Goal: Navigation & Orientation: Find specific page/section

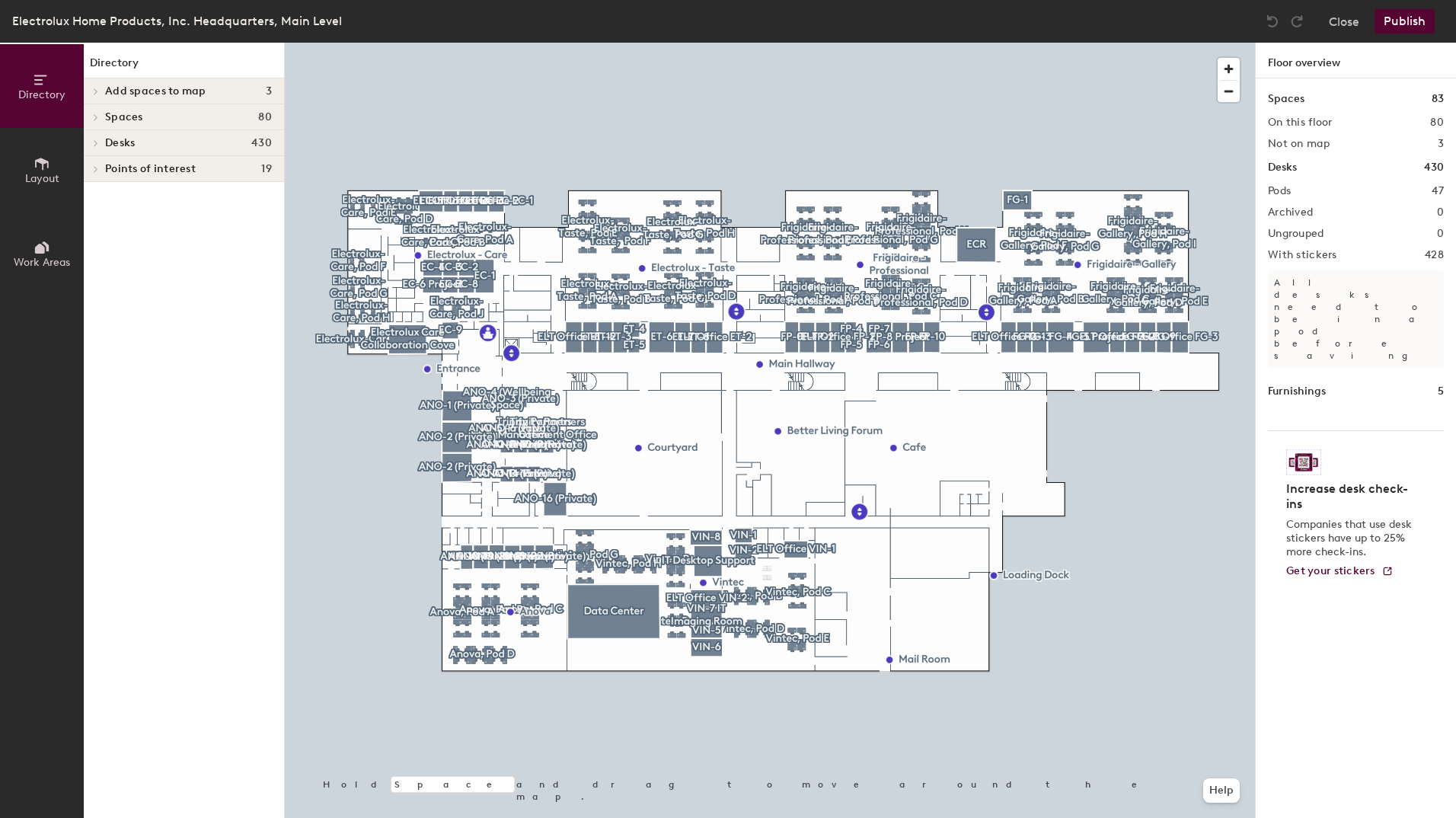
click at [99, 145] on span at bounding box center [95, 143] width 13 height 7
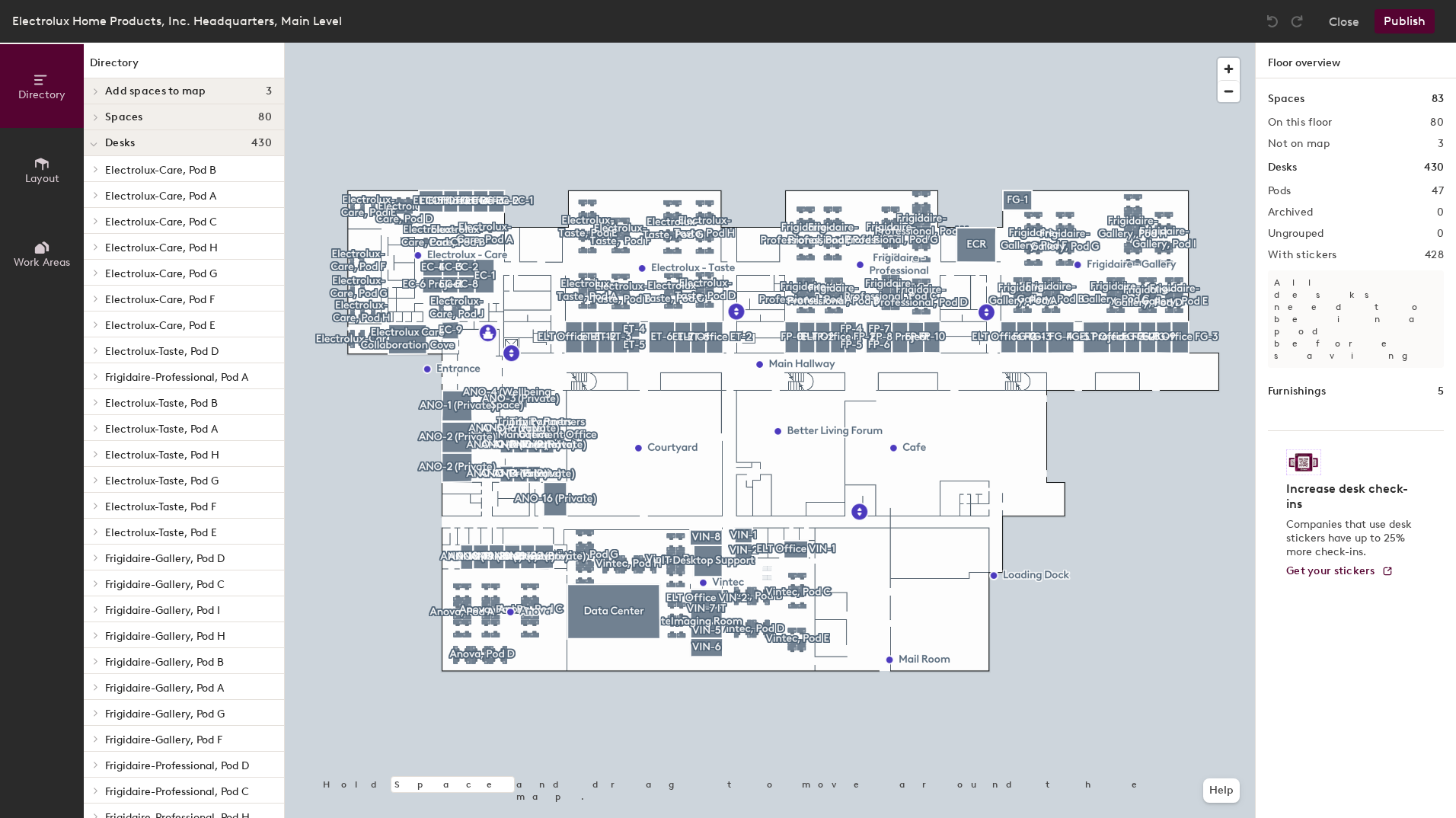
click at [95, 170] on icon at bounding box center [96, 169] width 6 height 7
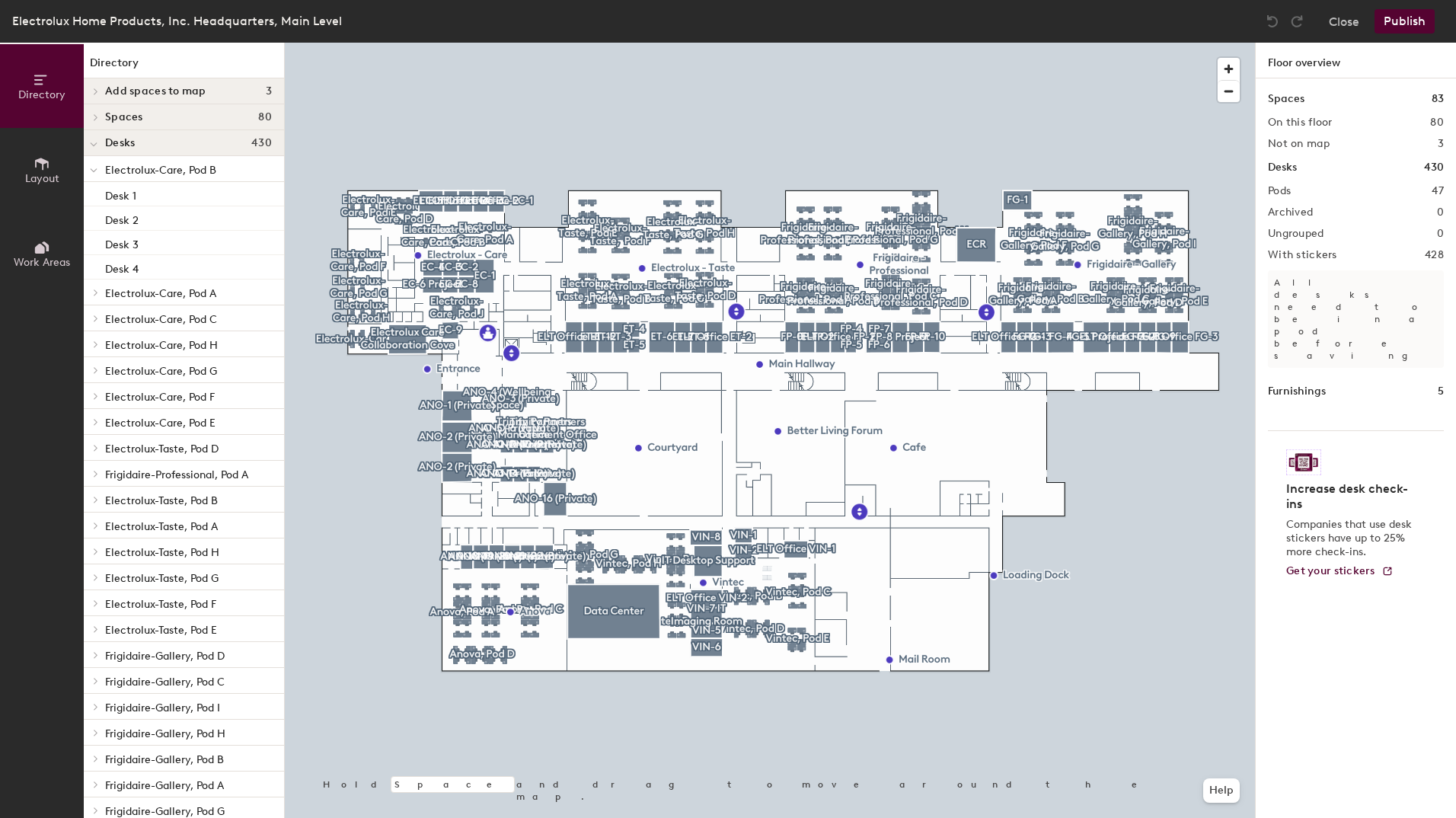
click at [210, 171] on span "Electrolux-Care, Pod B" at bounding box center [161, 170] width 112 height 13
click at [448, 43] on div at bounding box center [770, 43] width 970 height 0
click at [1227, 66] on span "button" at bounding box center [1228, 69] width 22 height 22
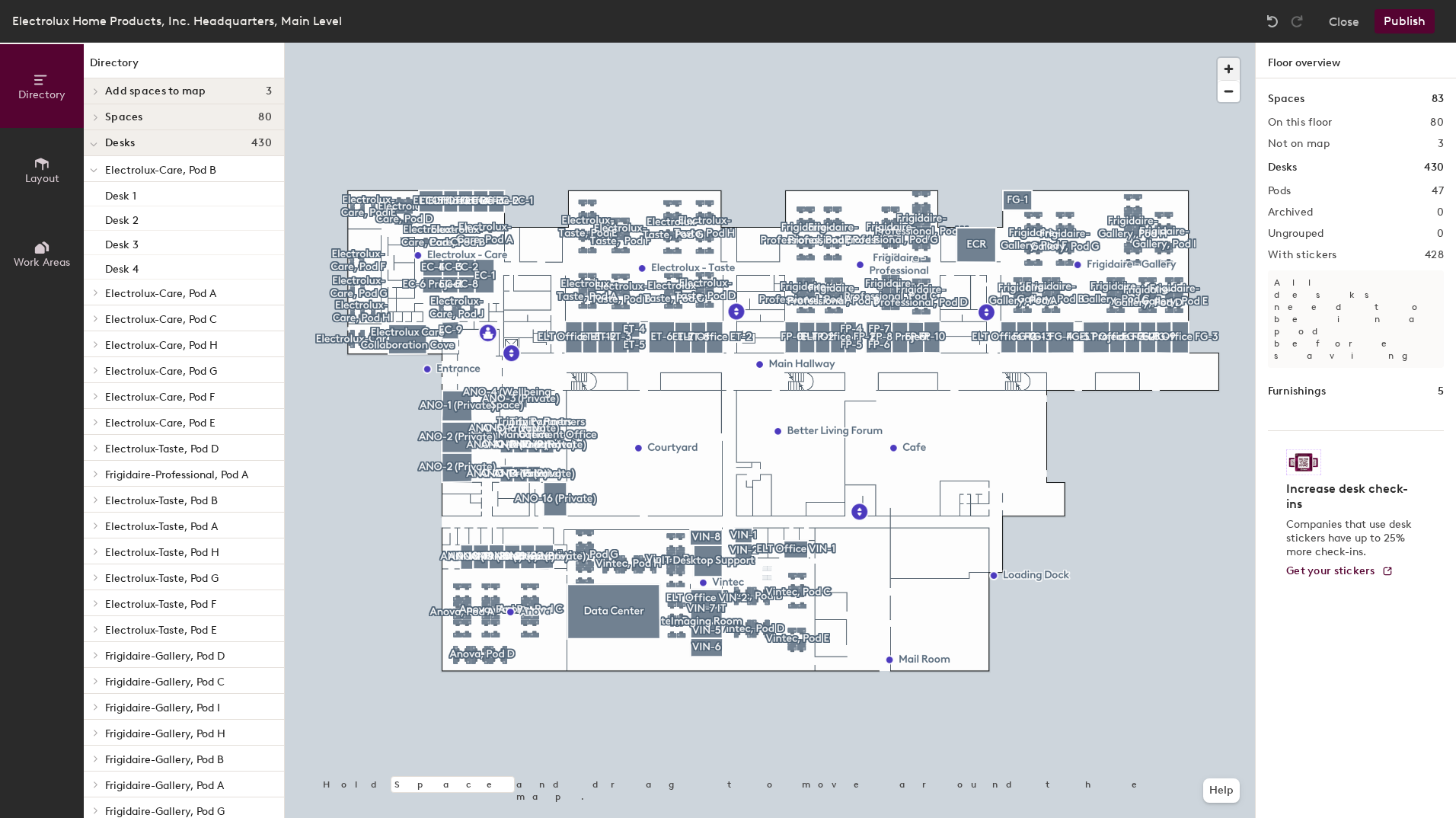
click at [1227, 66] on span "button" at bounding box center [1228, 69] width 22 height 22
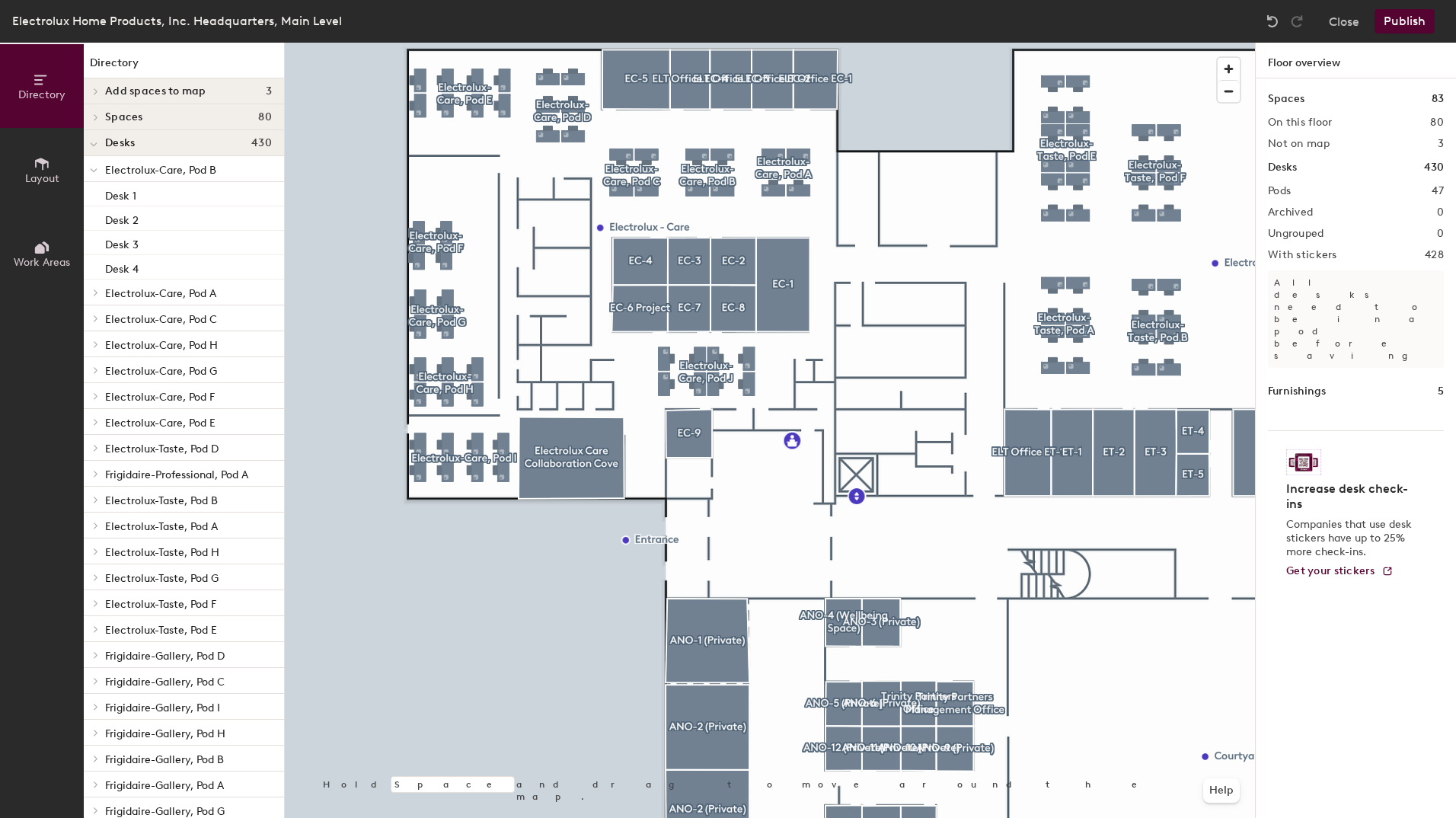
click at [98, 173] on div at bounding box center [94, 168] width 20 height 25
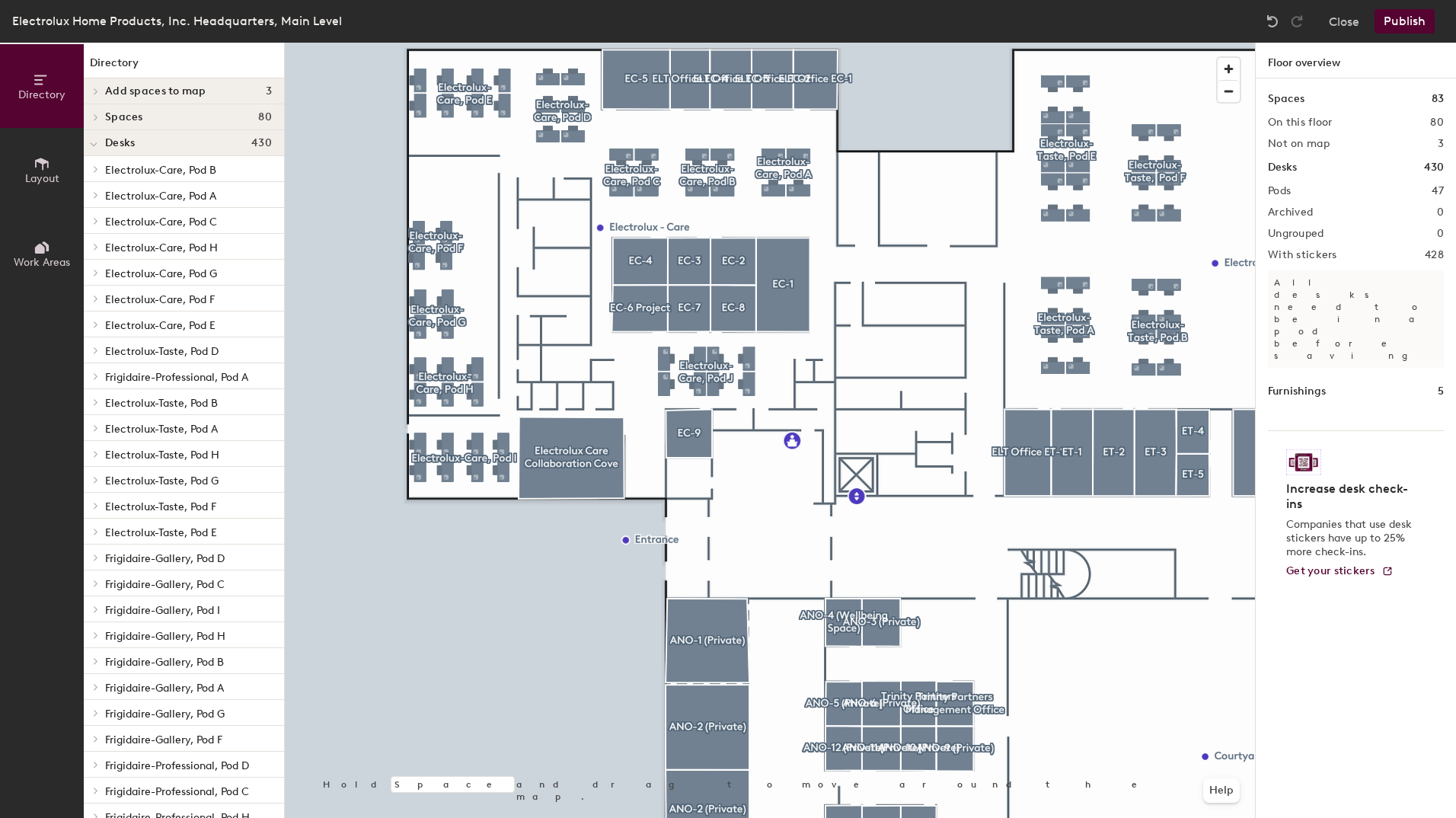
click at [221, 197] on p "Electrolux-Care, Pod A" at bounding box center [188, 195] width 166 height 20
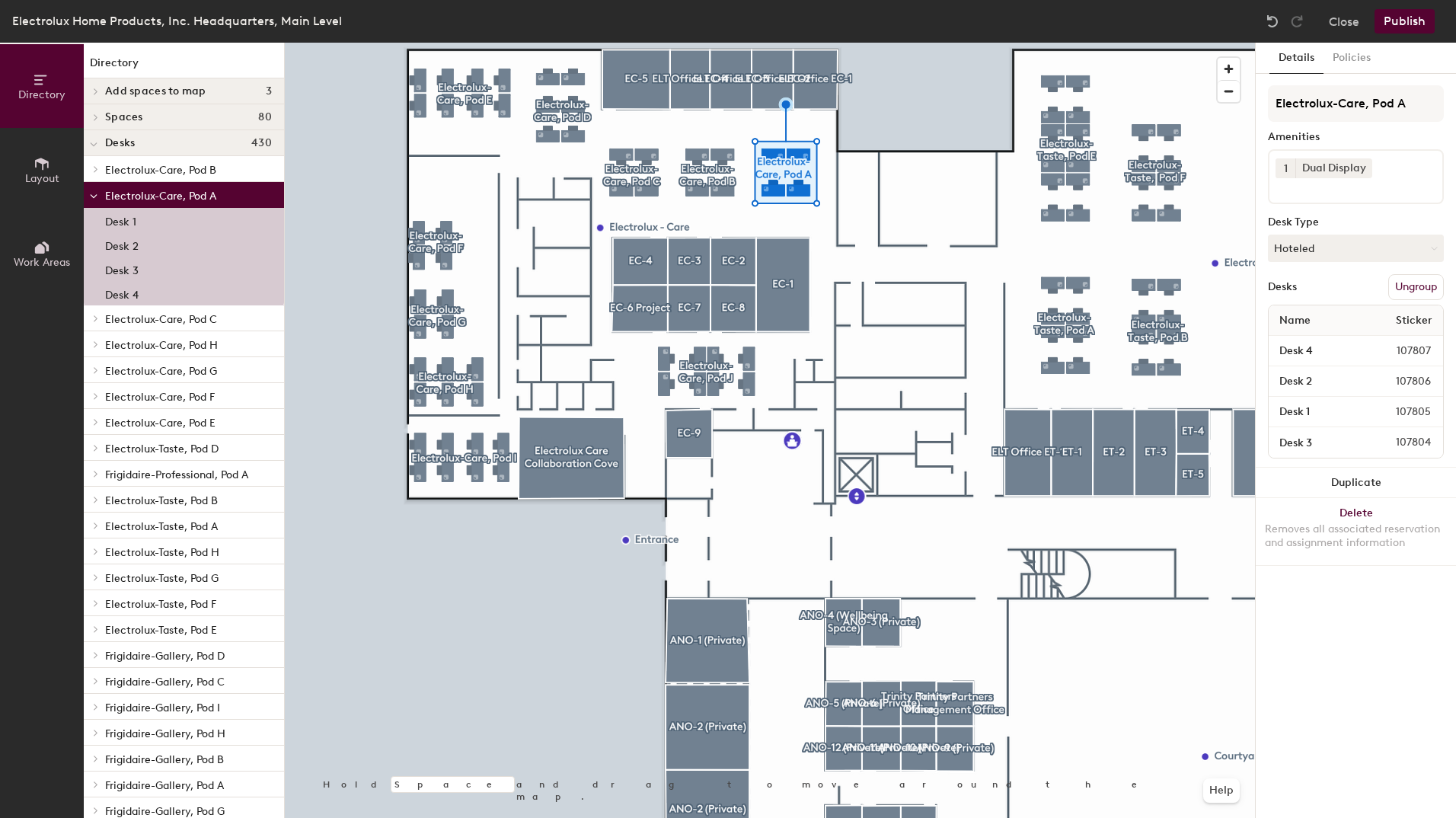
click at [215, 169] on span "Electrolux-Care, Pod B" at bounding box center [161, 170] width 112 height 13
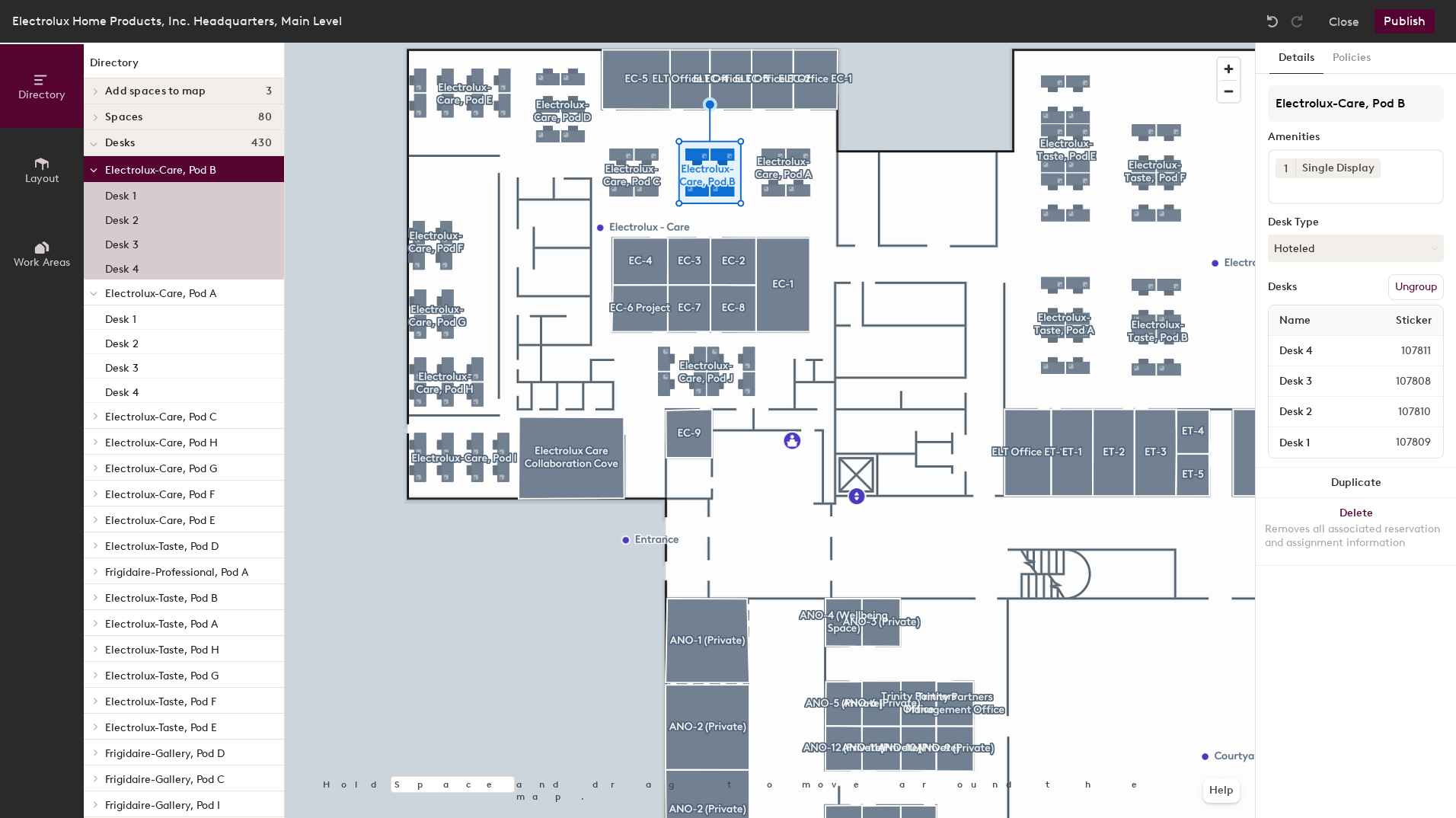
click at [207, 415] on span "Electrolux-Care, Pod C" at bounding box center [161, 417] width 112 height 13
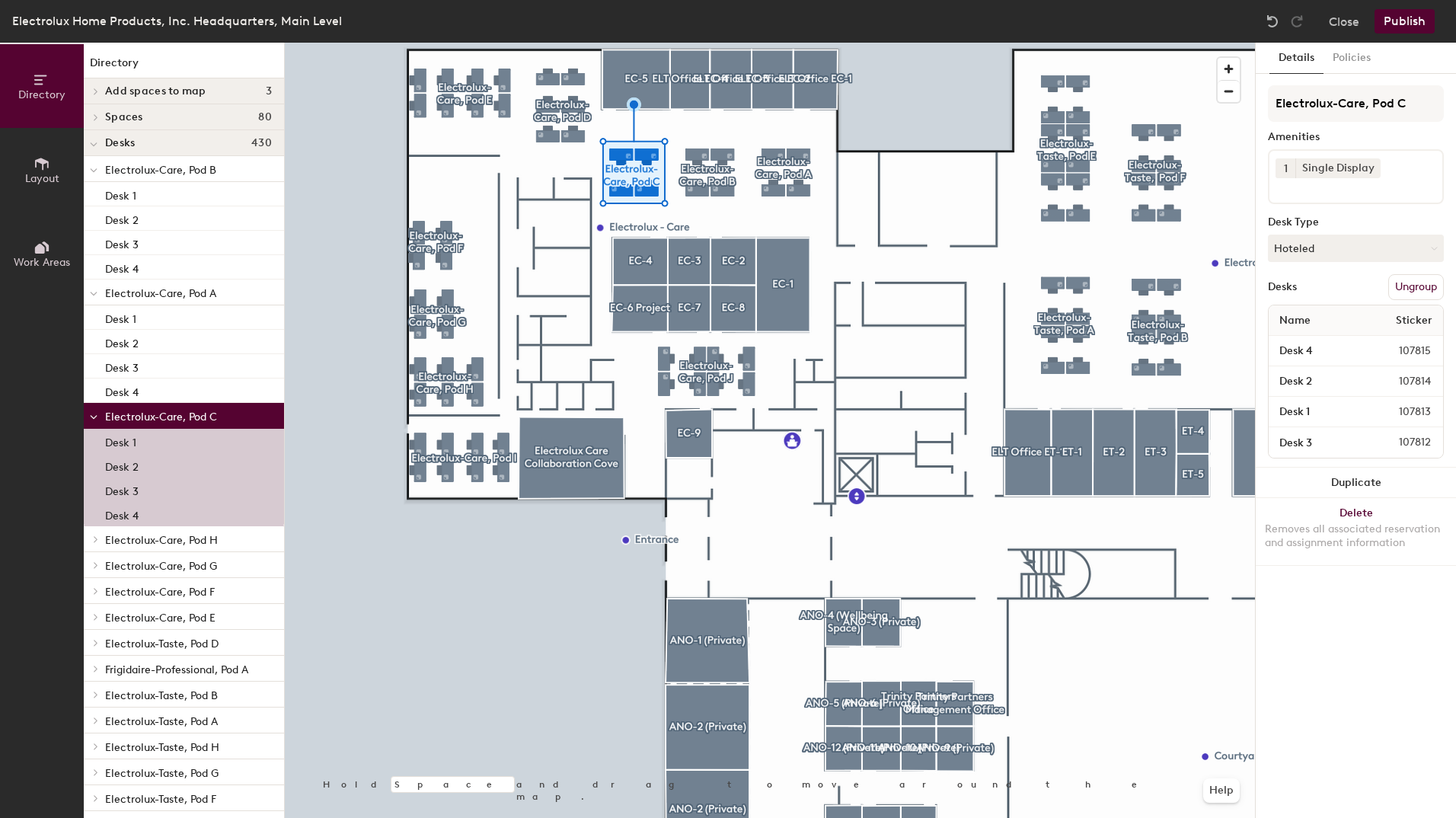
click at [212, 650] on p "Electrolux-Taste, Pod D" at bounding box center [188, 643] width 166 height 20
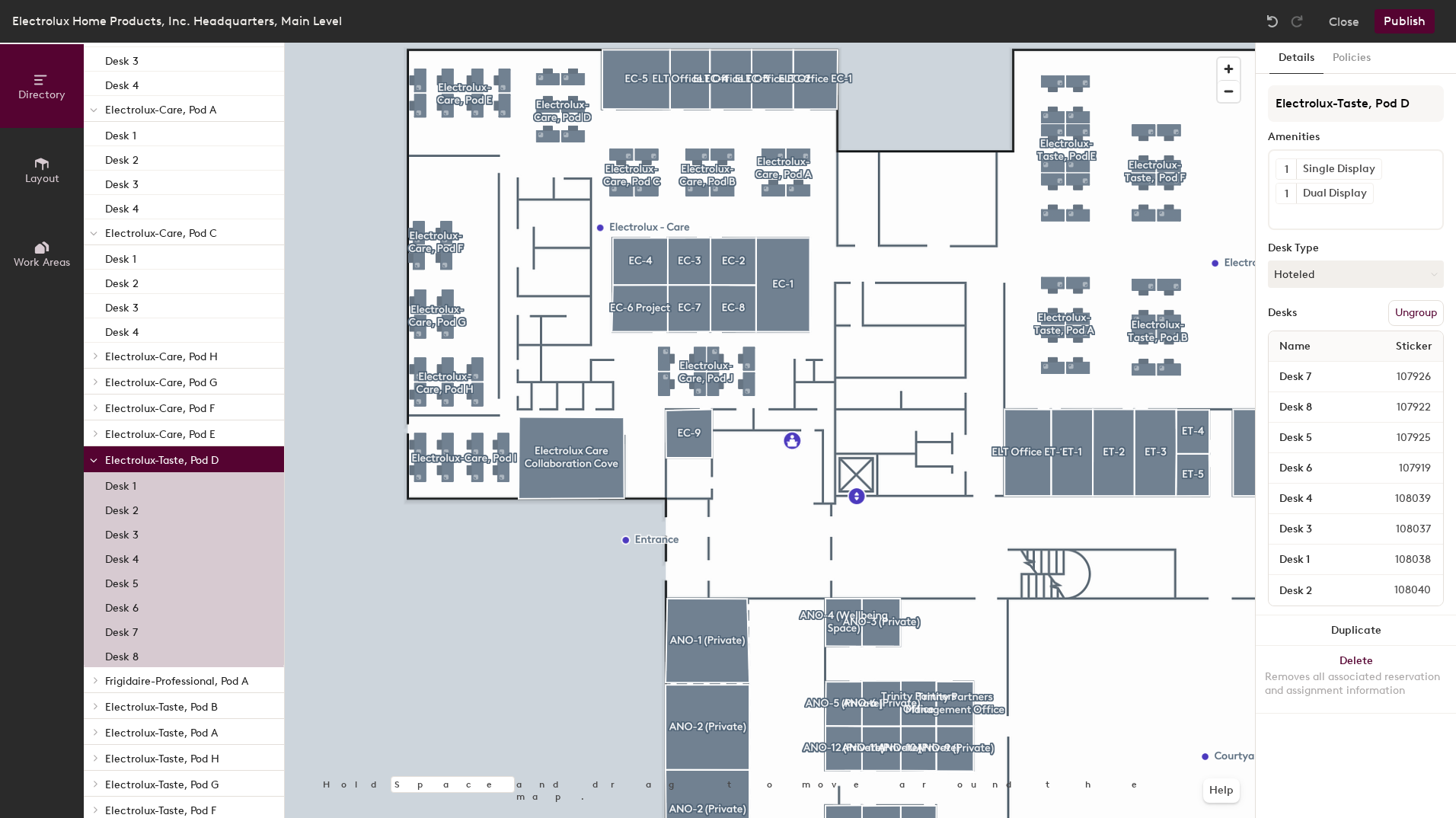
scroll to position [215, 0]
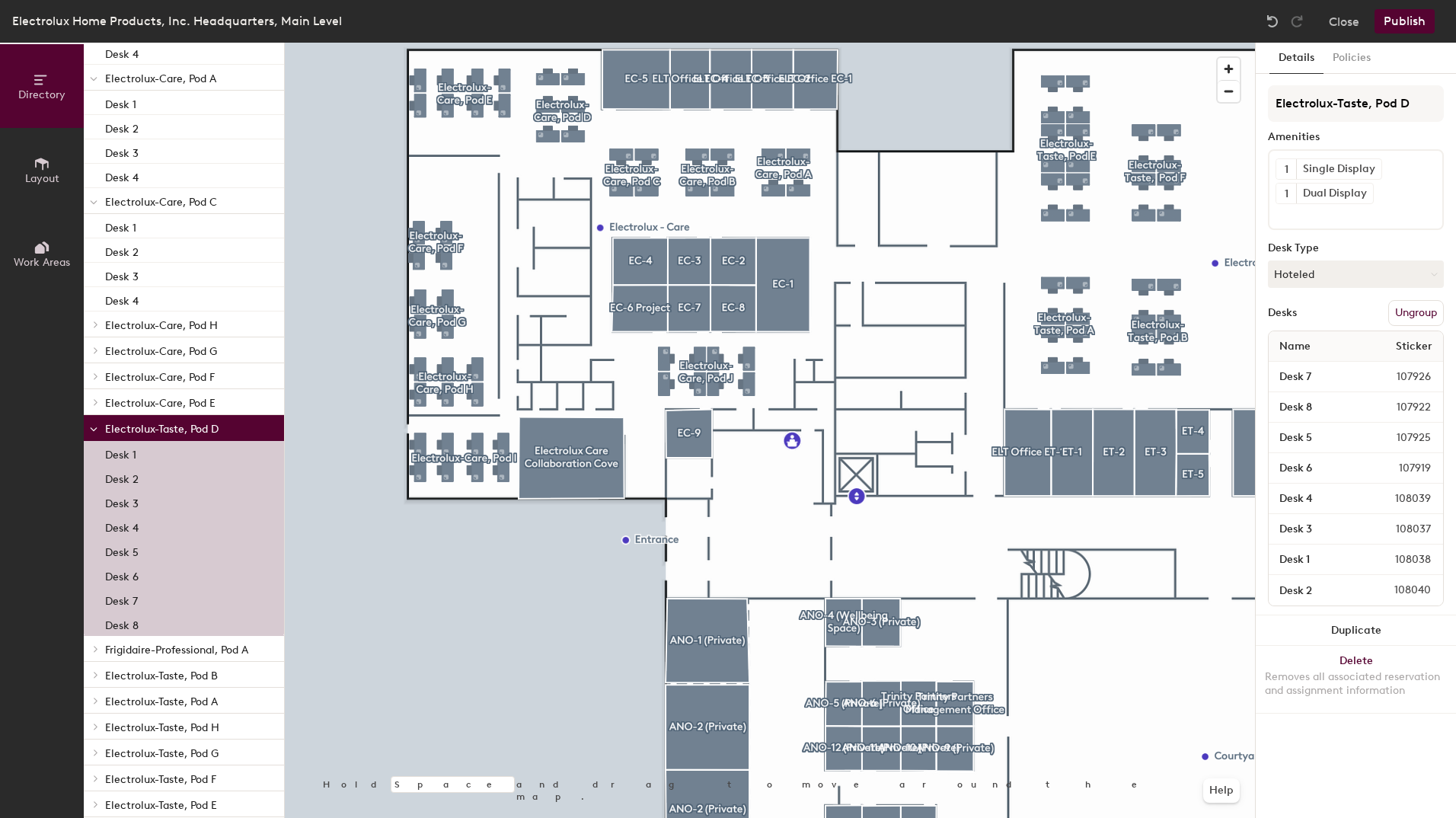
click at [186, 426] on span "Electrolux-Taste, Pod D" at bounding box center [162, 429] width 113 height 13
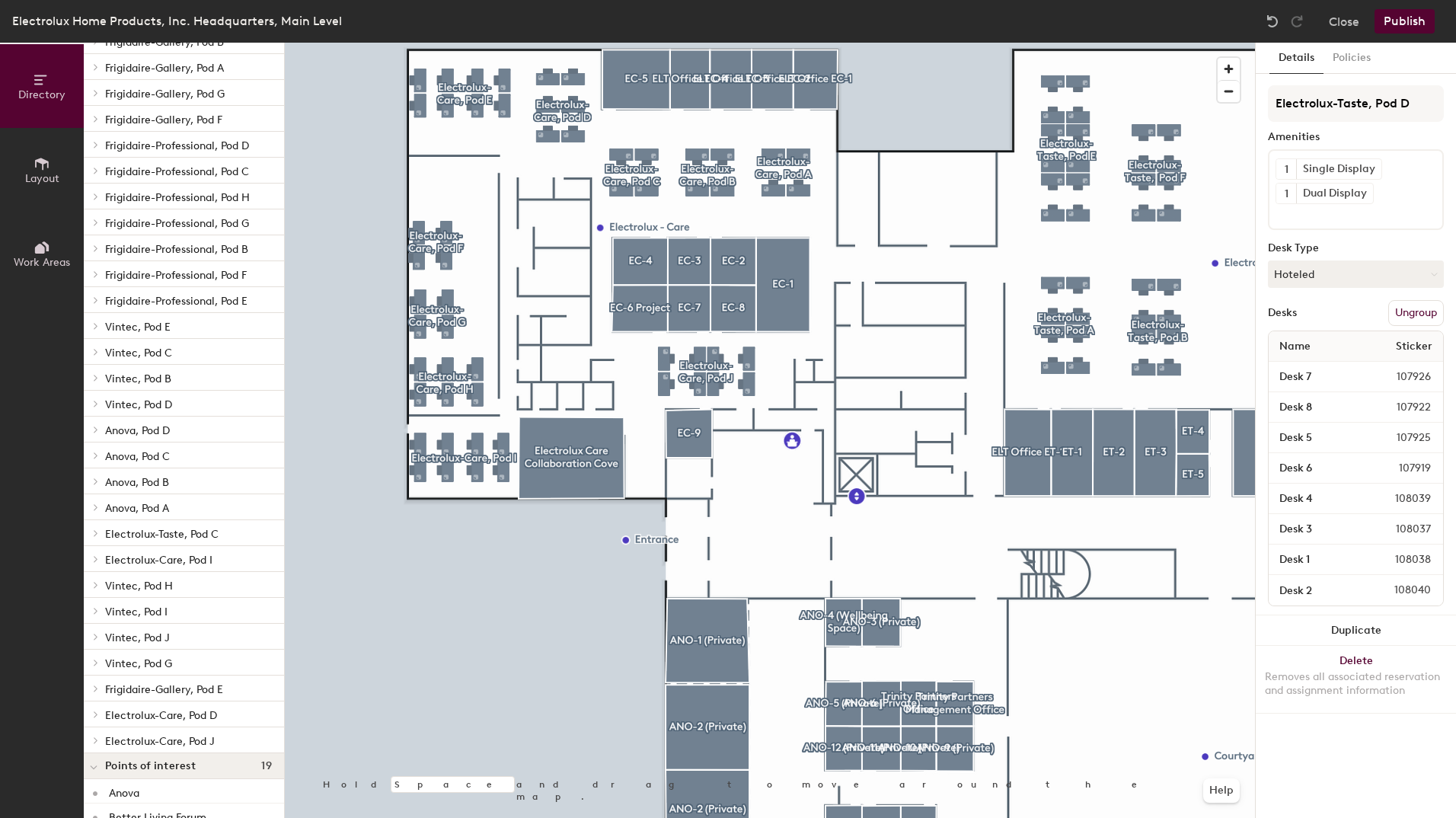
scroll to position [973, 0]
